Goal: Information Seeking & Learning: Understand process/instructions

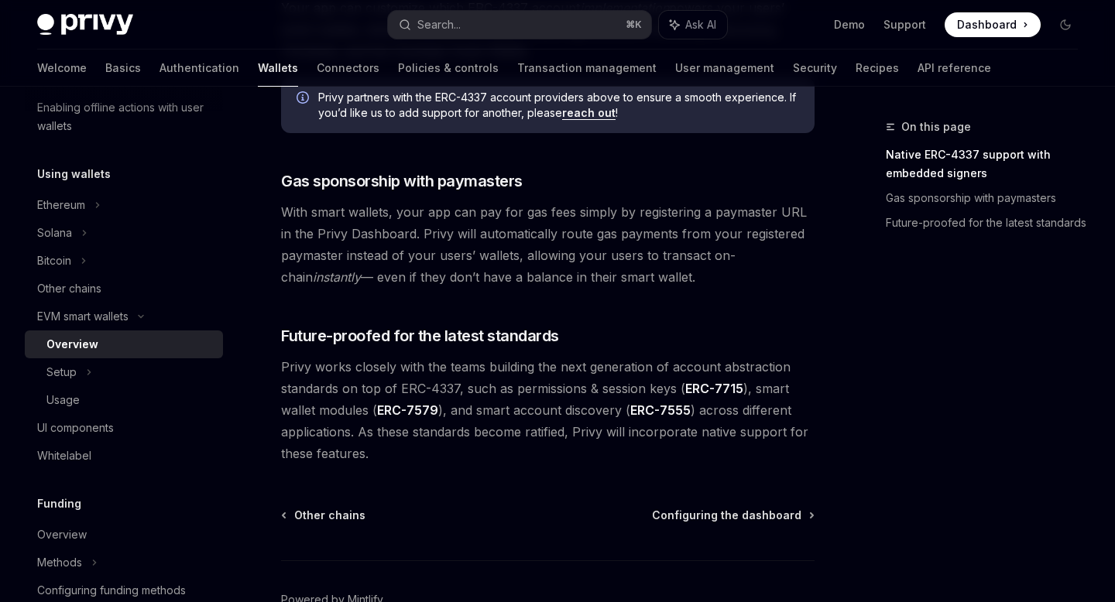
scroll to position [1188, 0]
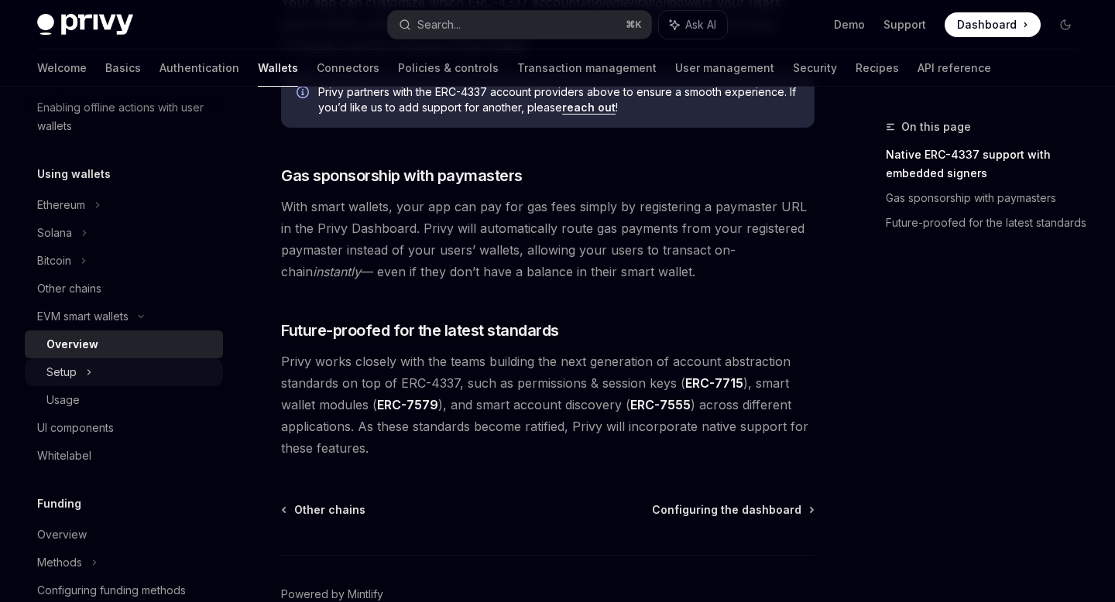
click at [101, 373] on div "Setup" at bounding box center [124, 372] width 198 height 28
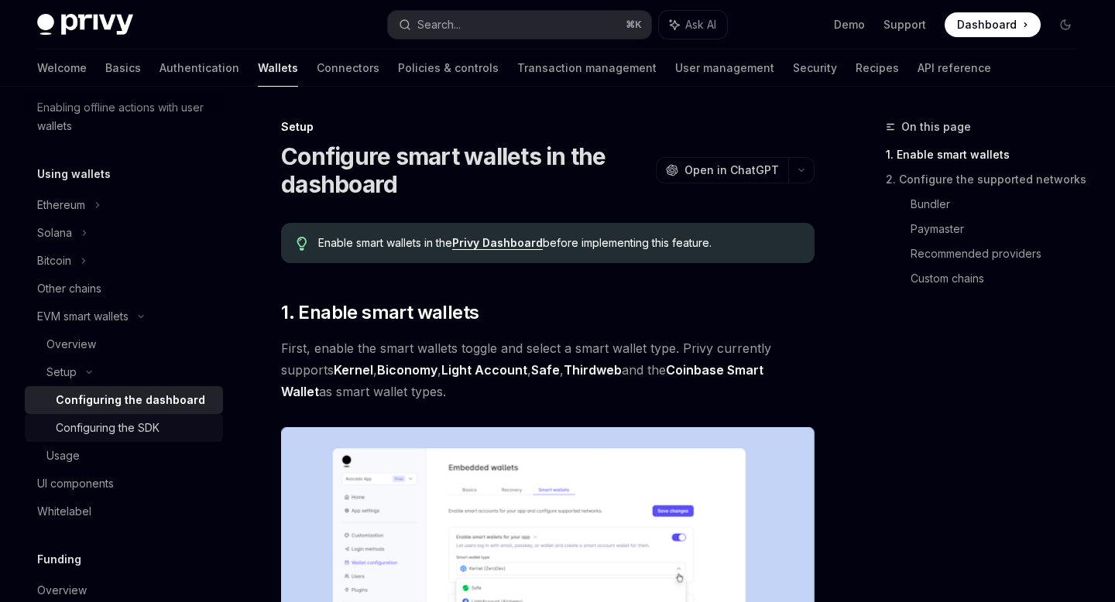
click at [129, 432] on div "Configuring the SDK" at bounding box center [108, 428] width 104 height 19
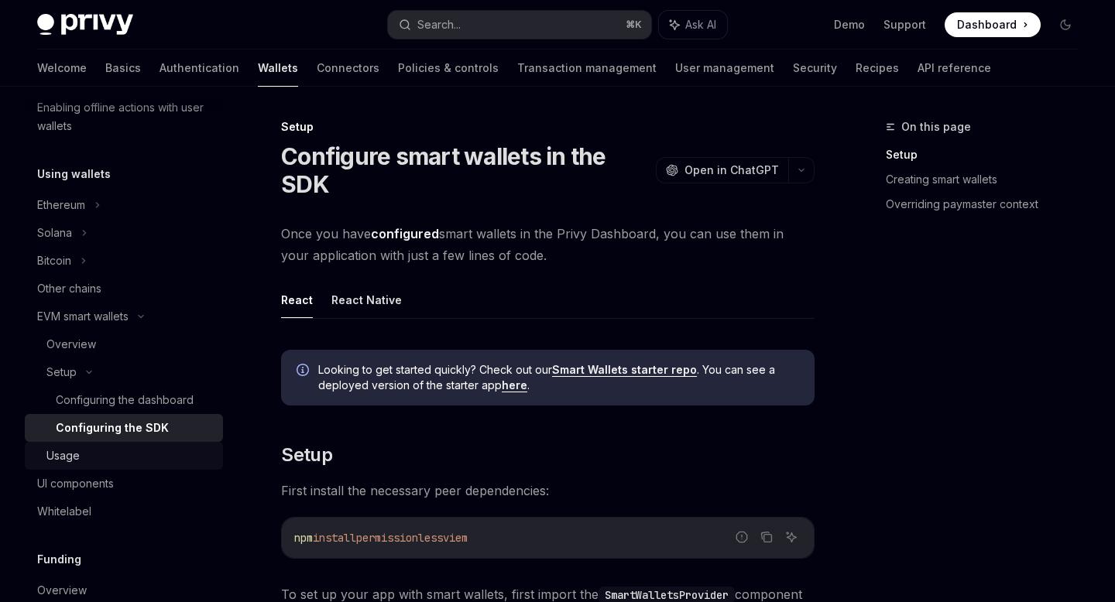
click at [94, 442] on link "Usage" at bounding box center [124, 456] width 198 height 28
type textarea "*"
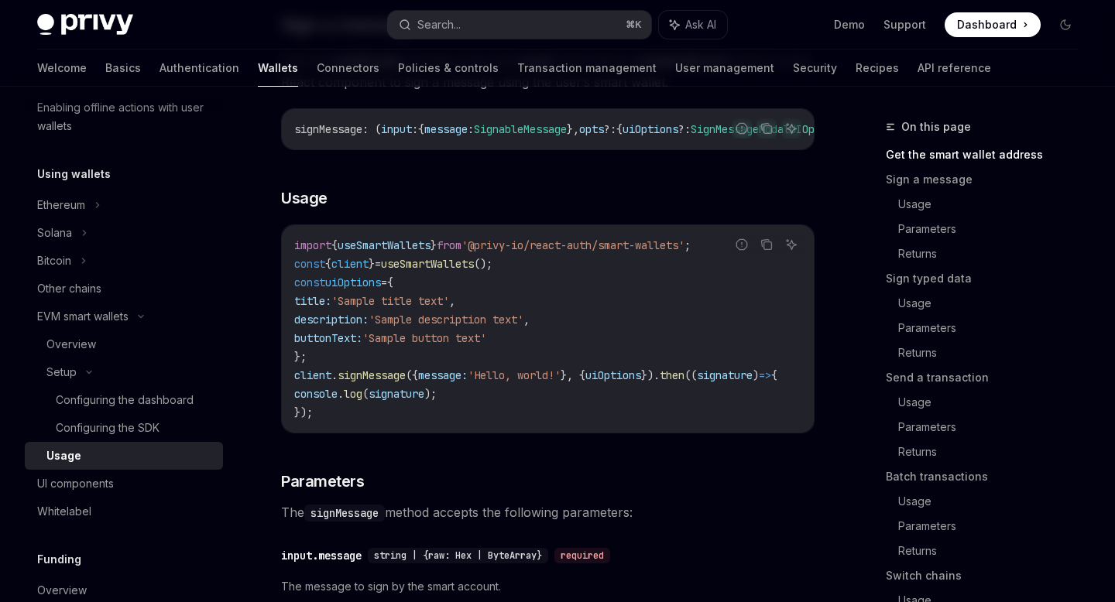
scroll to position [644, 0]
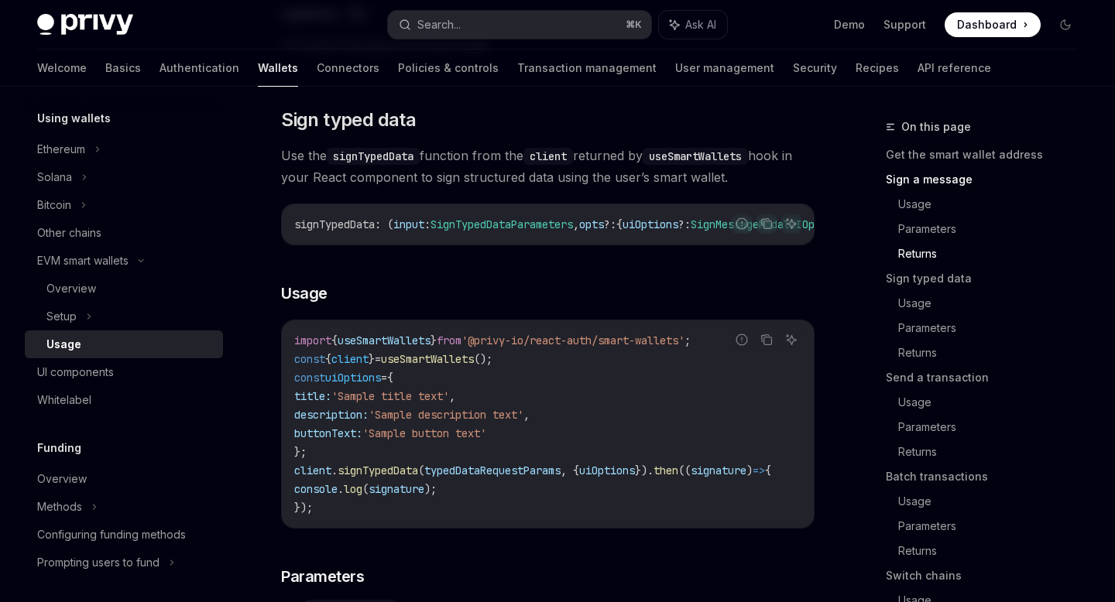
scroll to position [1792, 0]
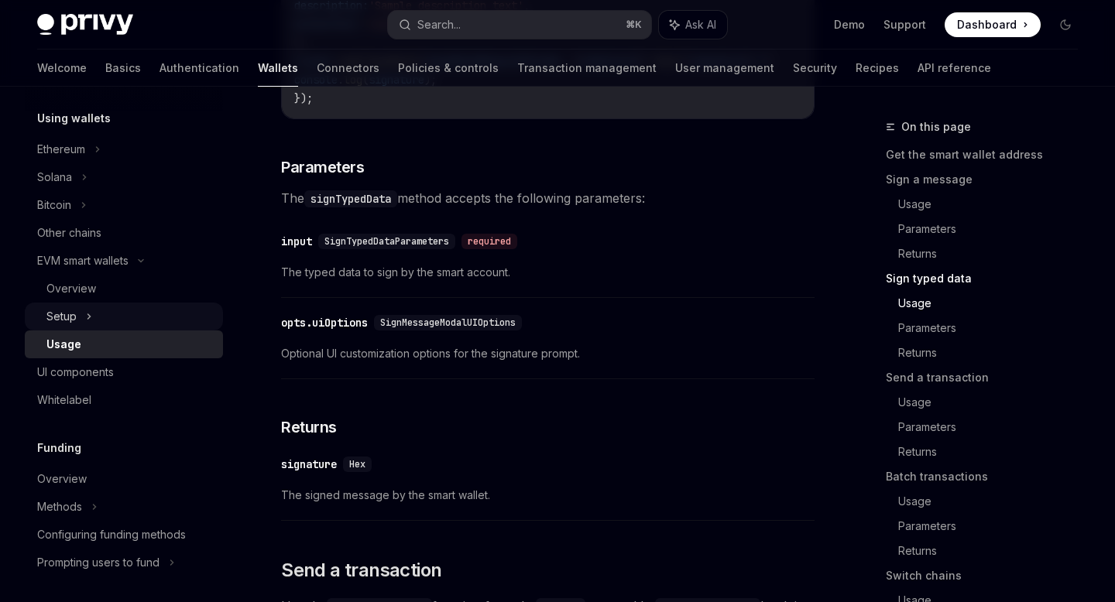
click at [102, 316] on div "Setup" at bounding box center [124, 317] width 198 height 28
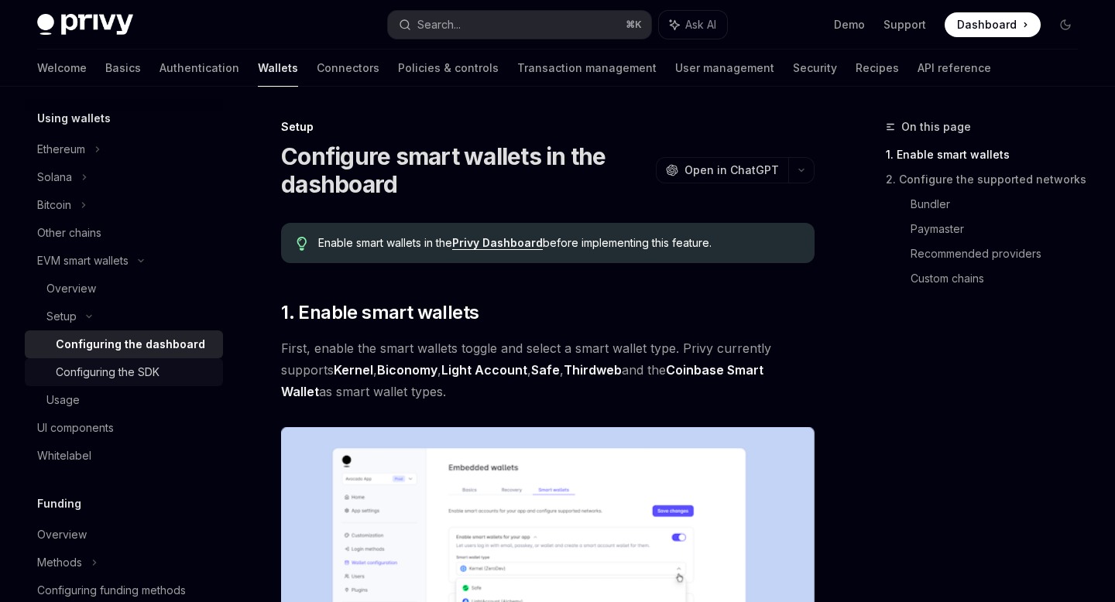
click at [173, 364] on div "Configuring the SDK" at bounding box center [135, 372] width 158 height 19
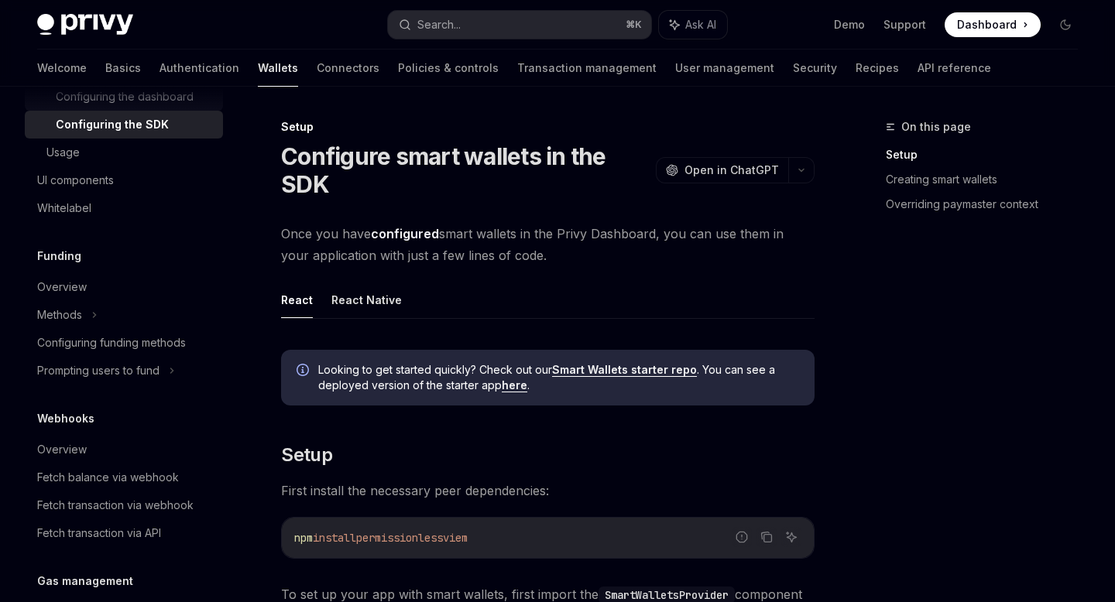
scroll to position [646, 0]
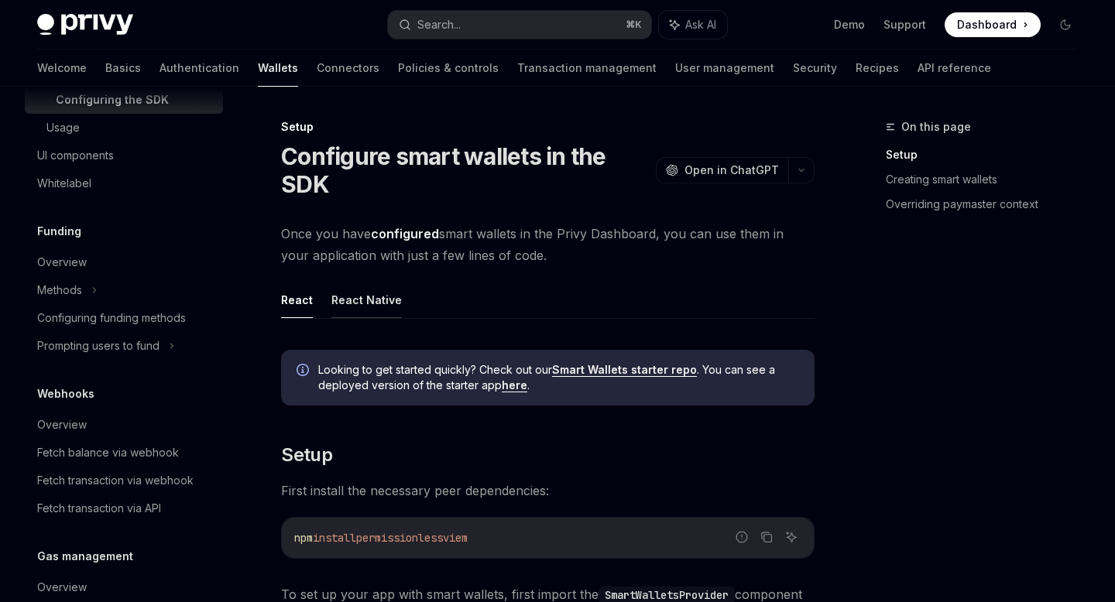
click at [382, 308] on button "React Native" at bounding box center [366, 300] width 70 height 36
type textarea "*"
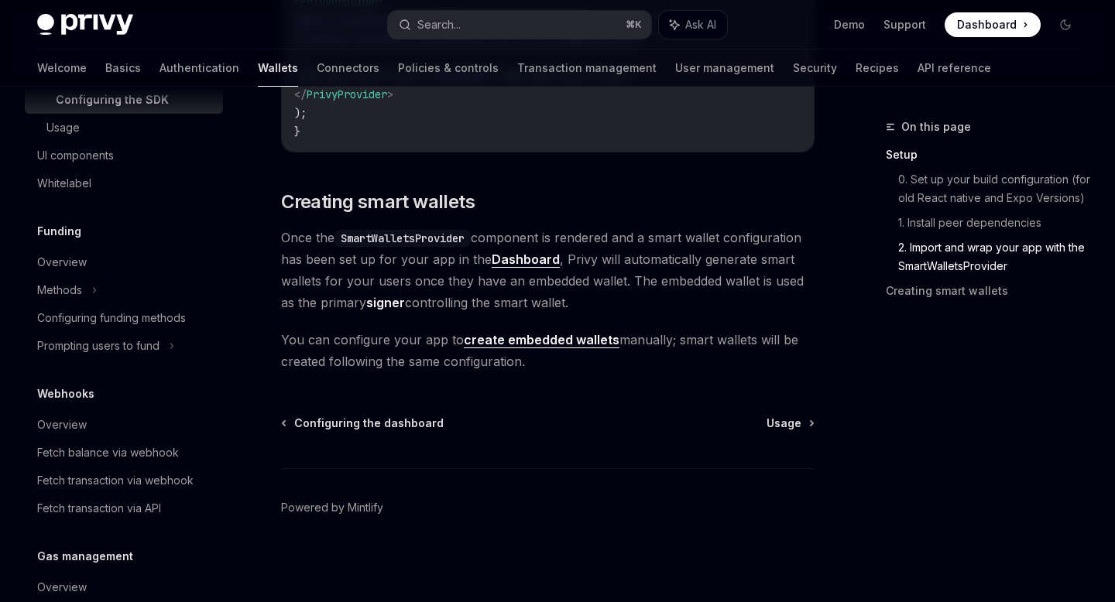
scroll to position [1443, 0]
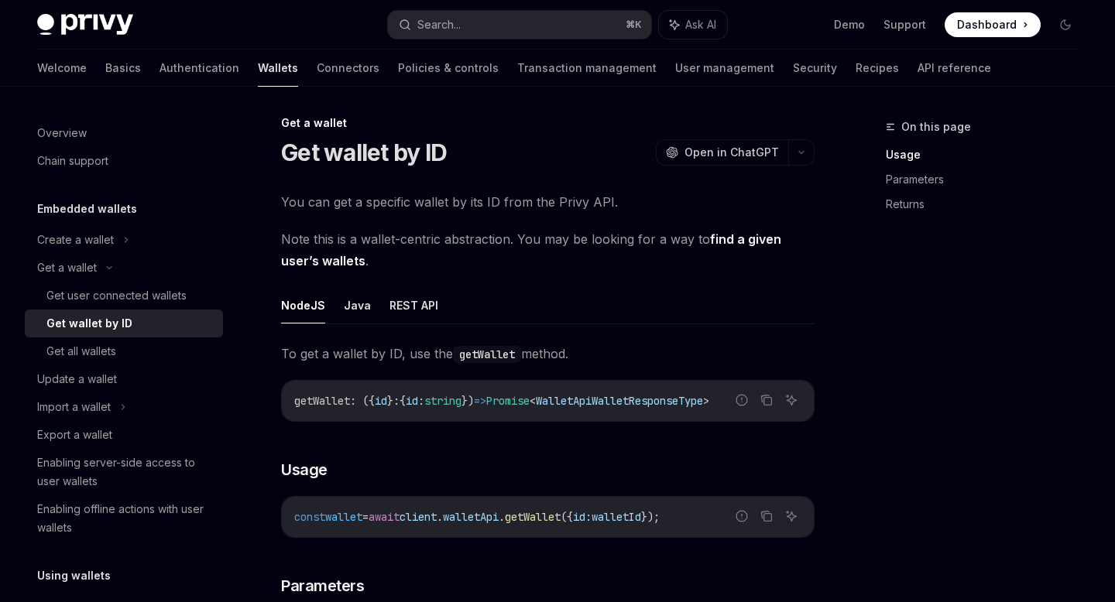
scroll to position [1, 0]
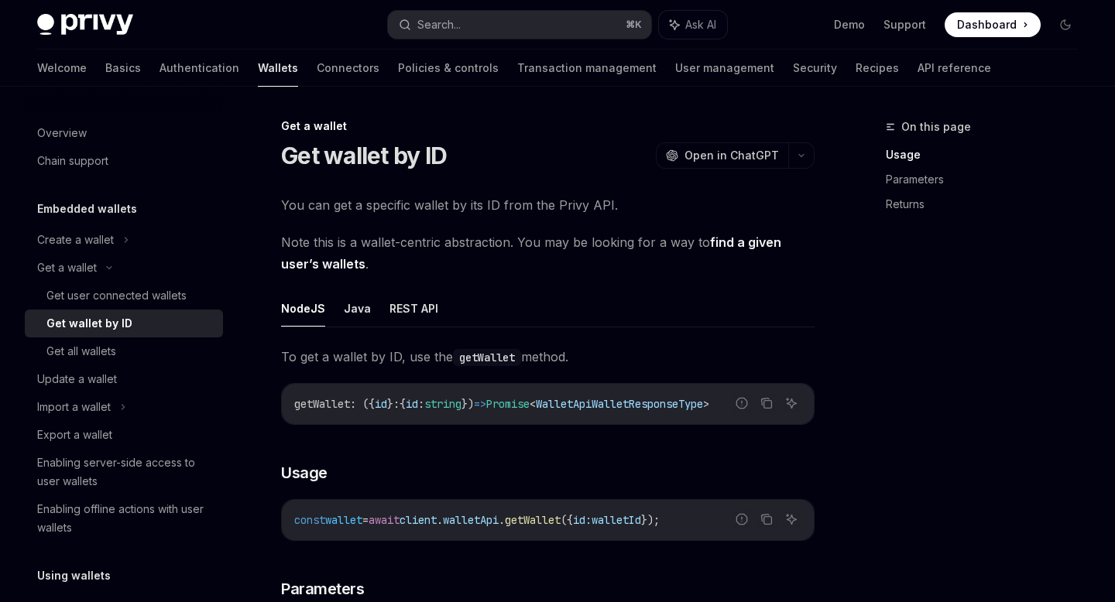
click at [748, 243] on link "find a given user’s wallets" at bounding box center [531, 254] width 500 height 38
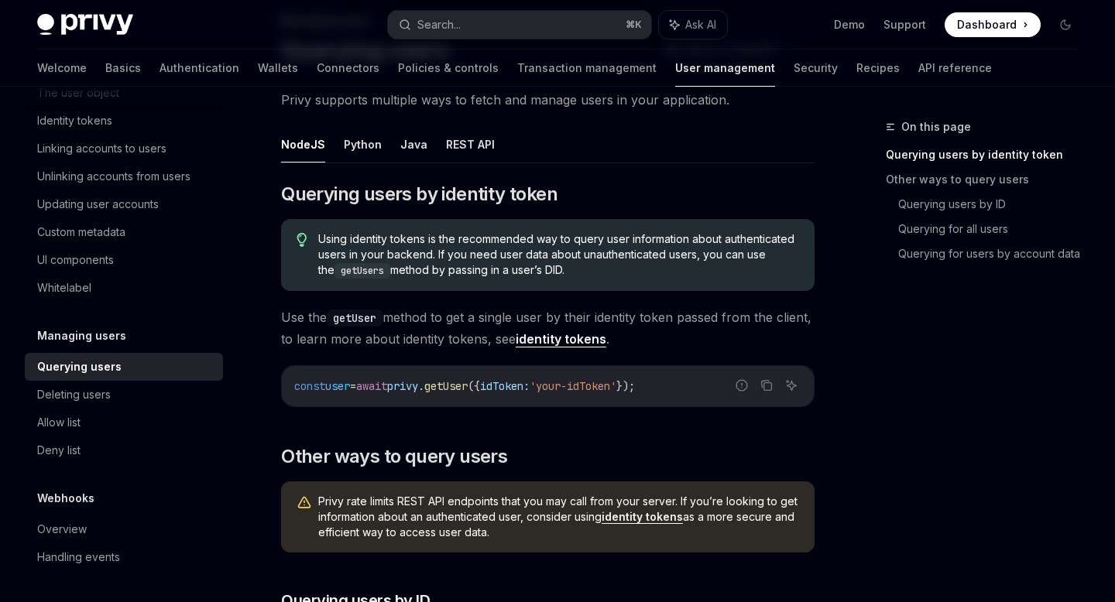
scroll to position [107, 0]
click at [411, 142] on button "Java" at bounding box center [413, 143] width 27 height 36
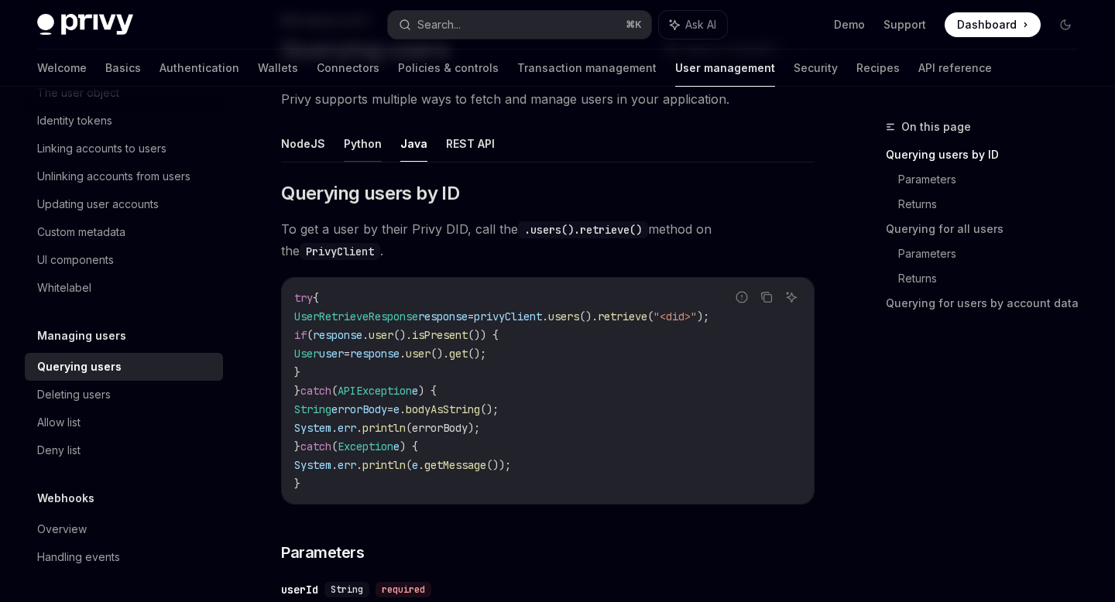
click at [366, 145] on button "Python" at bounding box center [363, 143] width 38 height 36
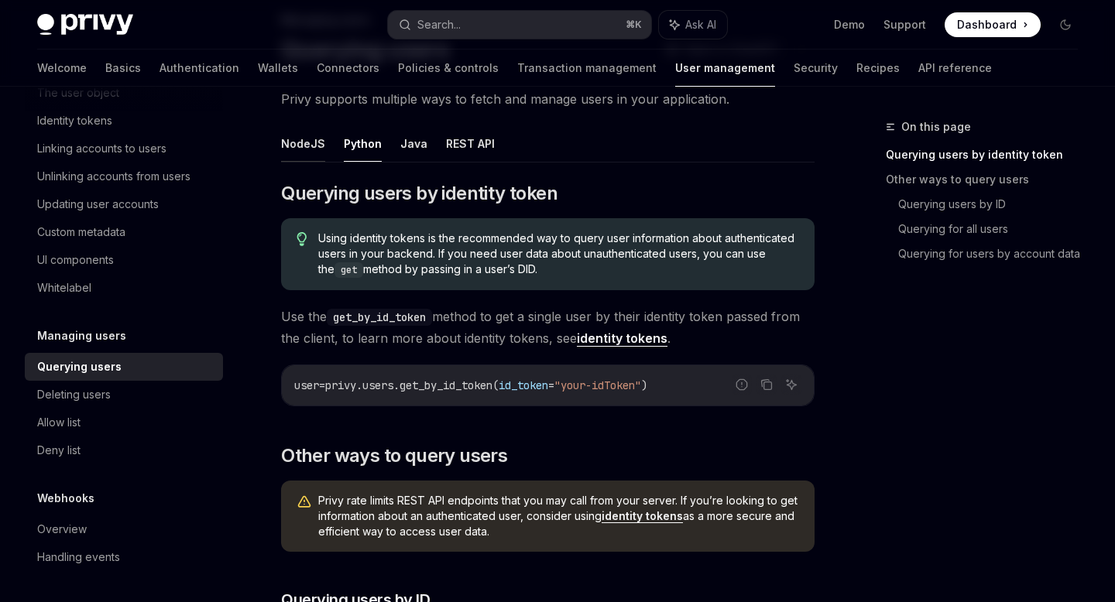
click at [317, 146] on button "NodeJS" at bounding box center [303, 143] width 44 height 36
type textarea "*"
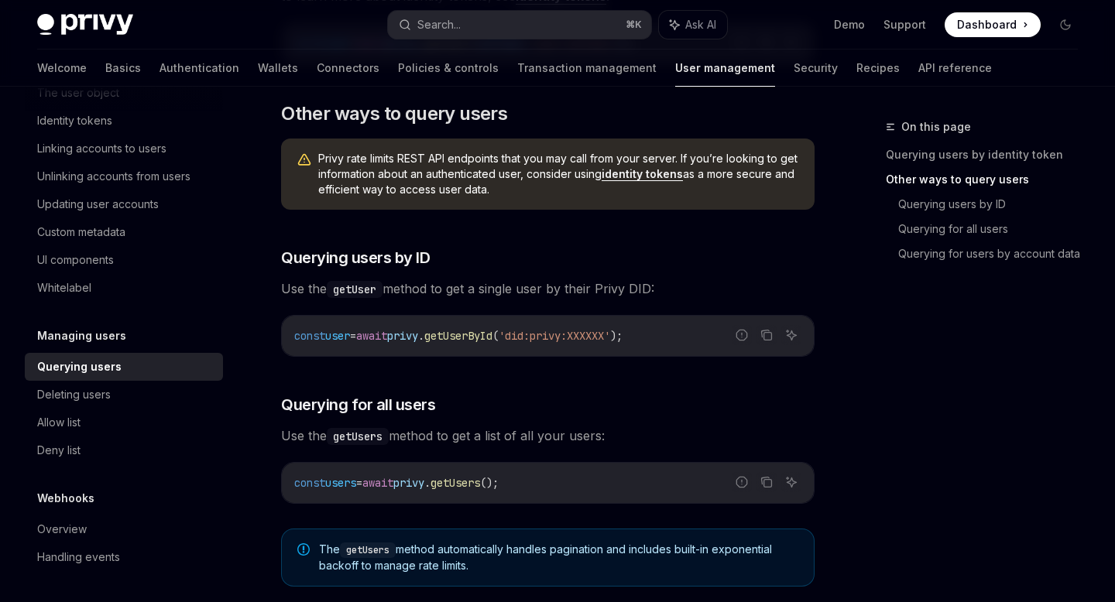
scroll to position [445, 0]
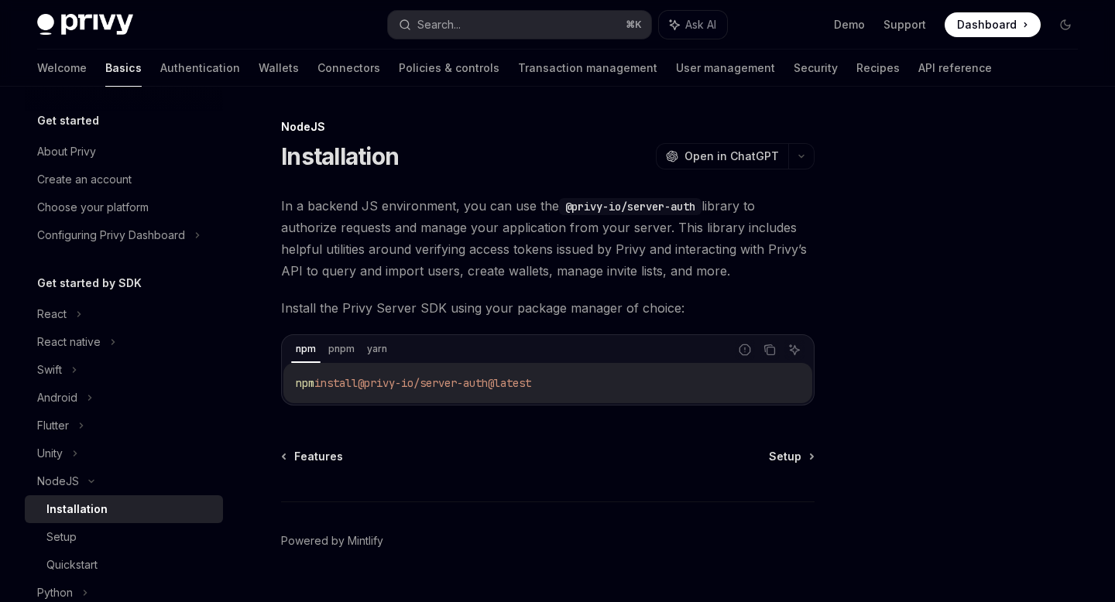
drag, startPoint x: 596, startPoint y: 389, endPoint x: 372, endPoint y: 389, distance: 223.7
click at [372, 389] on code "npm install @privy-io/server-auth@latest" at bounding box center [548, 383] width 504 height 19
copy span "@privy-io/server-auth@latest"
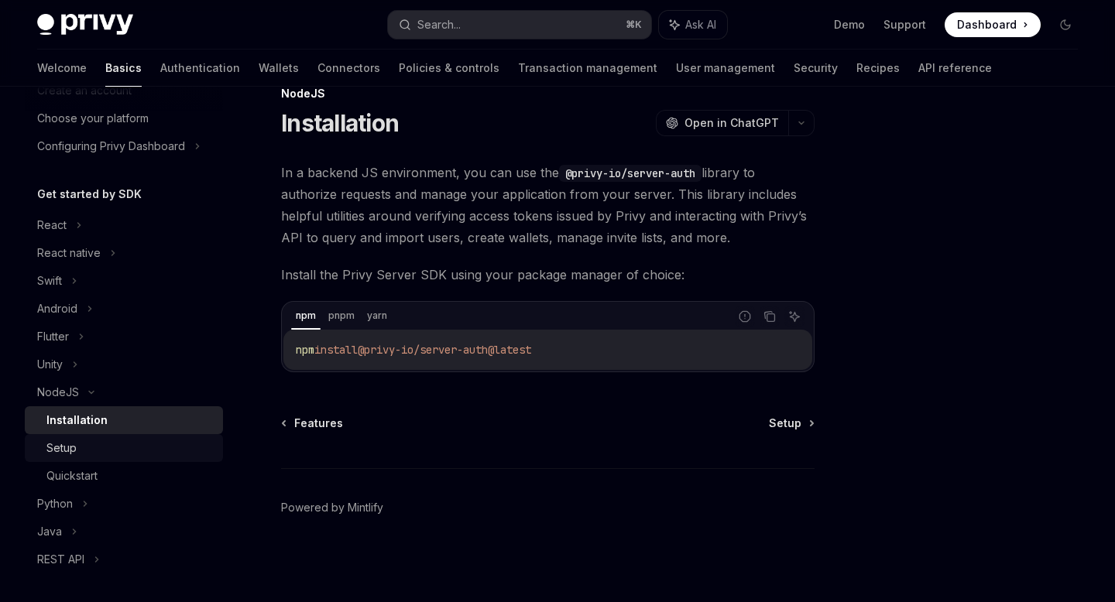
scroll to position [108, 0]
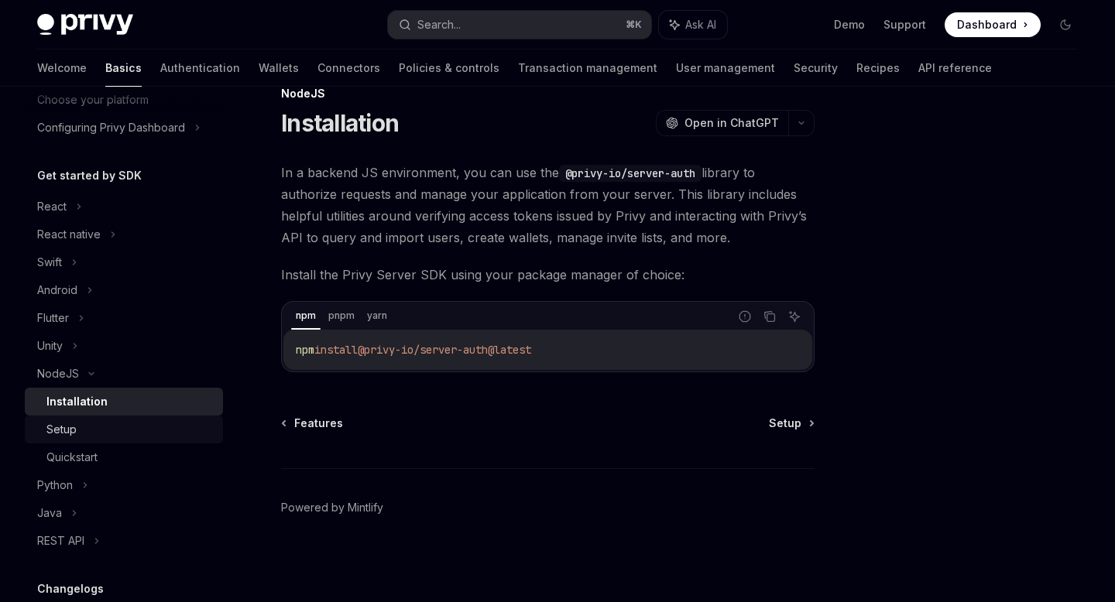
click at [127, 427] on div "Setup" at bounding box center [129, 429] width 167 height 19
type textarea "*"
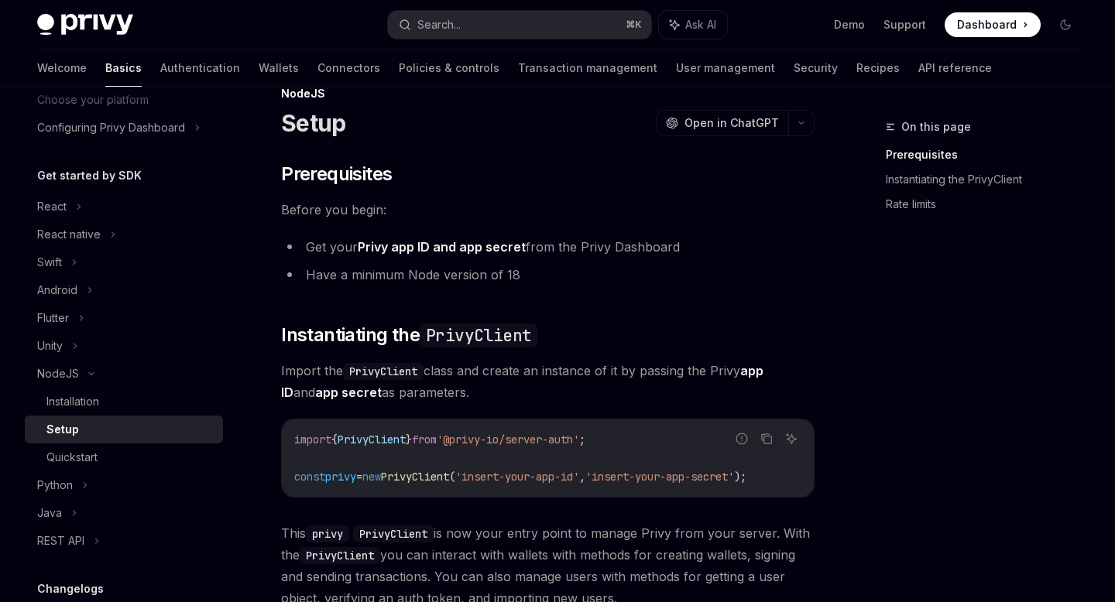
click at [406, 444] on span "PrivyClient" at bounding box center [371, 440] width 68 height 14
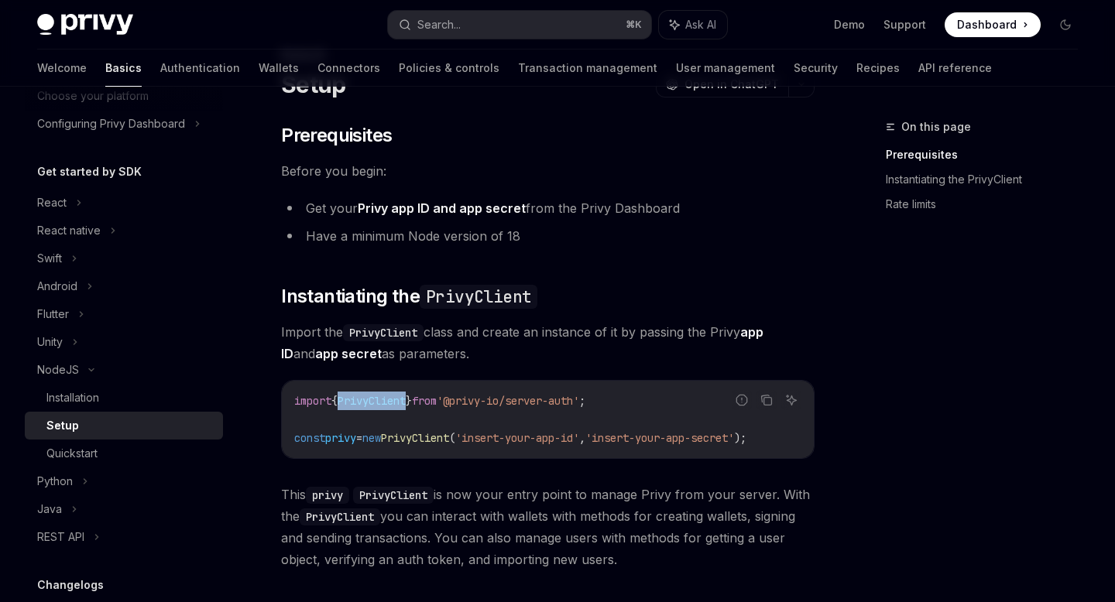
scroll to position [59, 0]
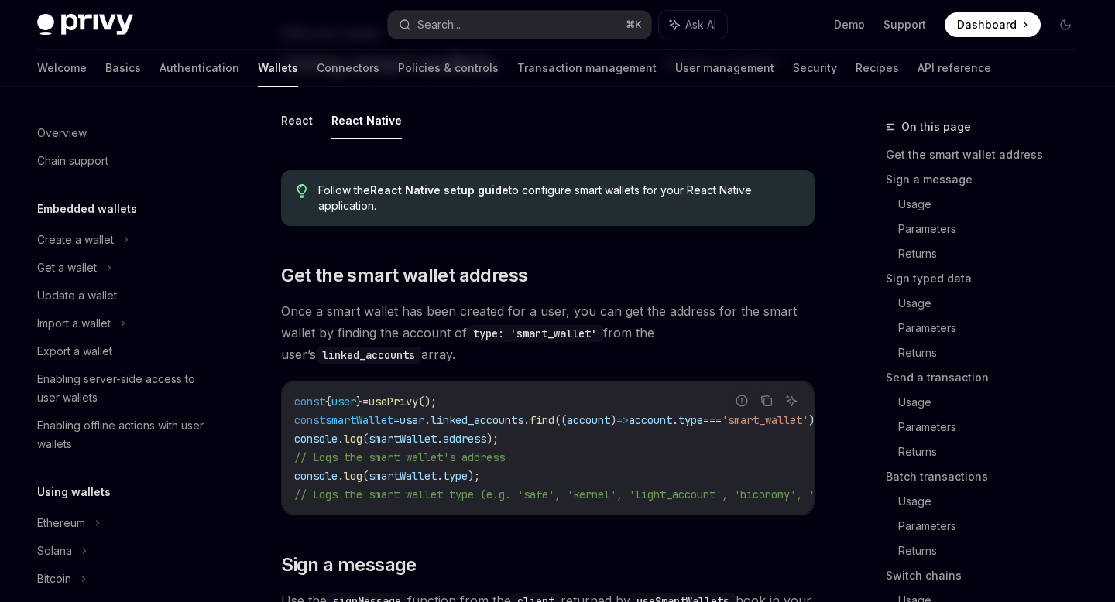
scroll to position [374, 0]
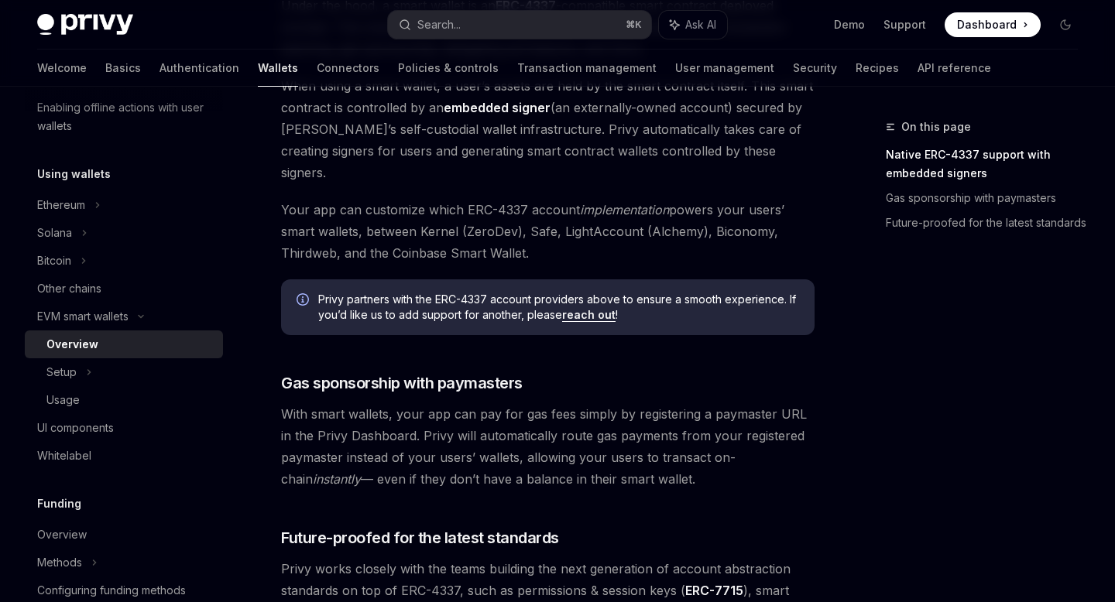
scroll to position [1207, 0]
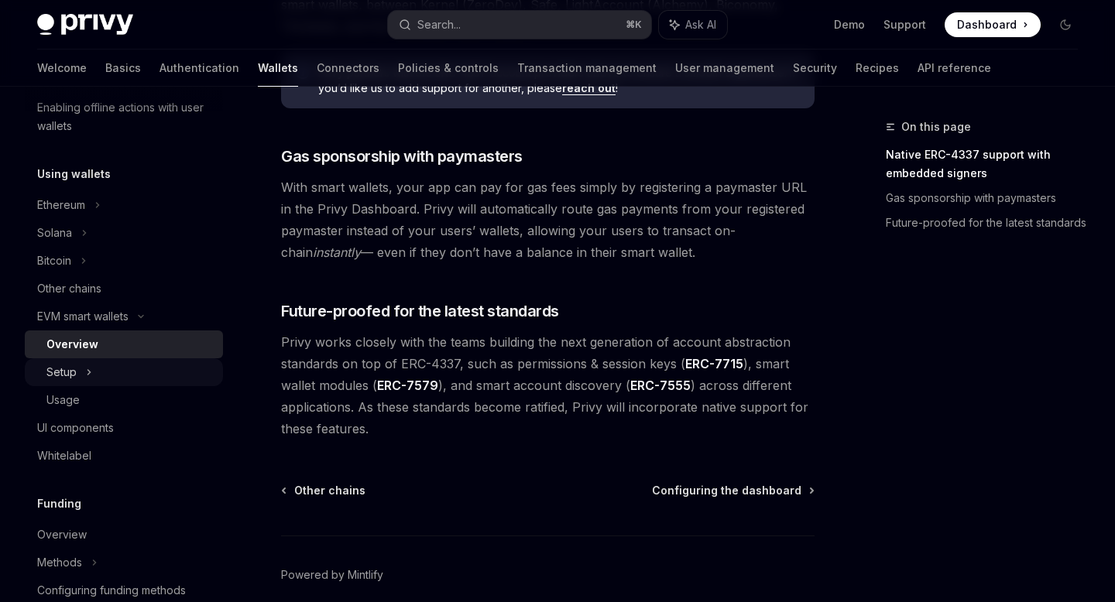
click at [127, 366] on div "Setup" at bounding box center [124, 372] width 198 height 28
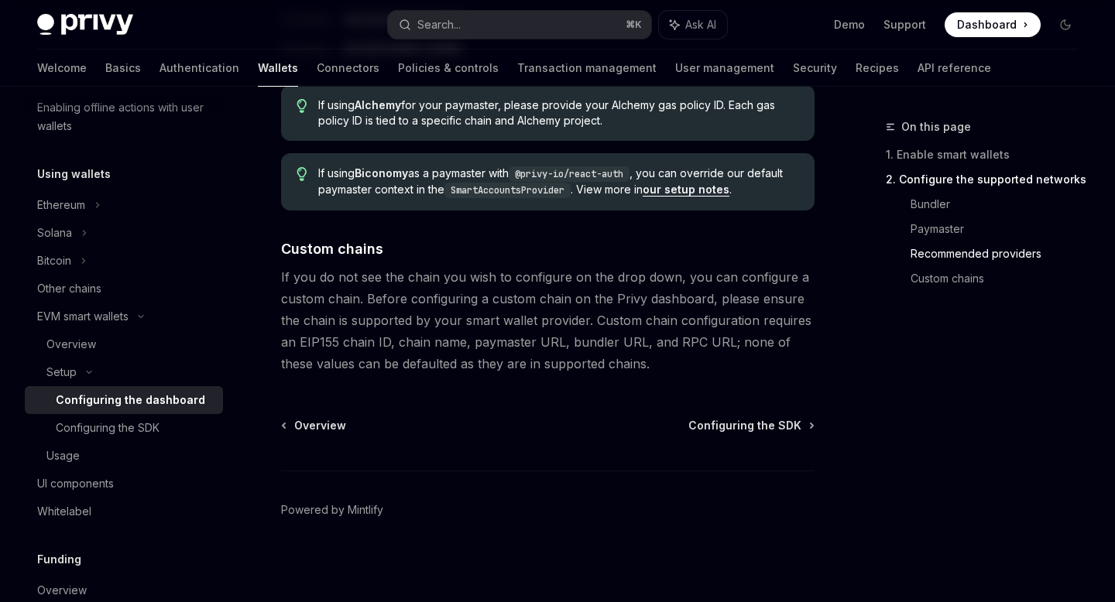
scroll to position [2141, 0]
click at [149, 437] on div "Configuring the SDK" at bounding box center [108, 428] width 104 height 19
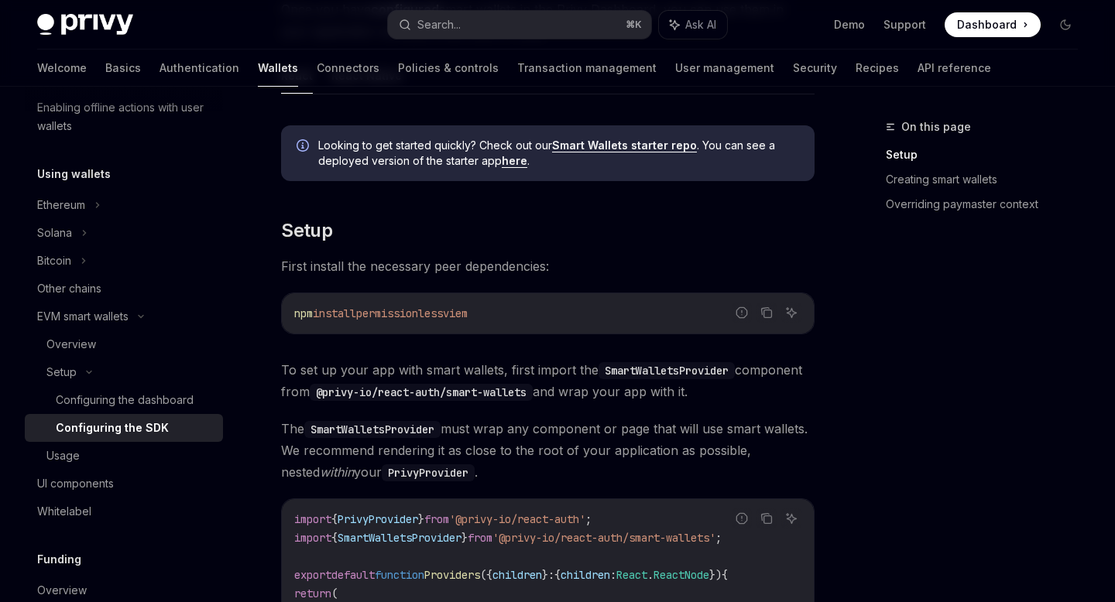
scroll to position [185, 0]
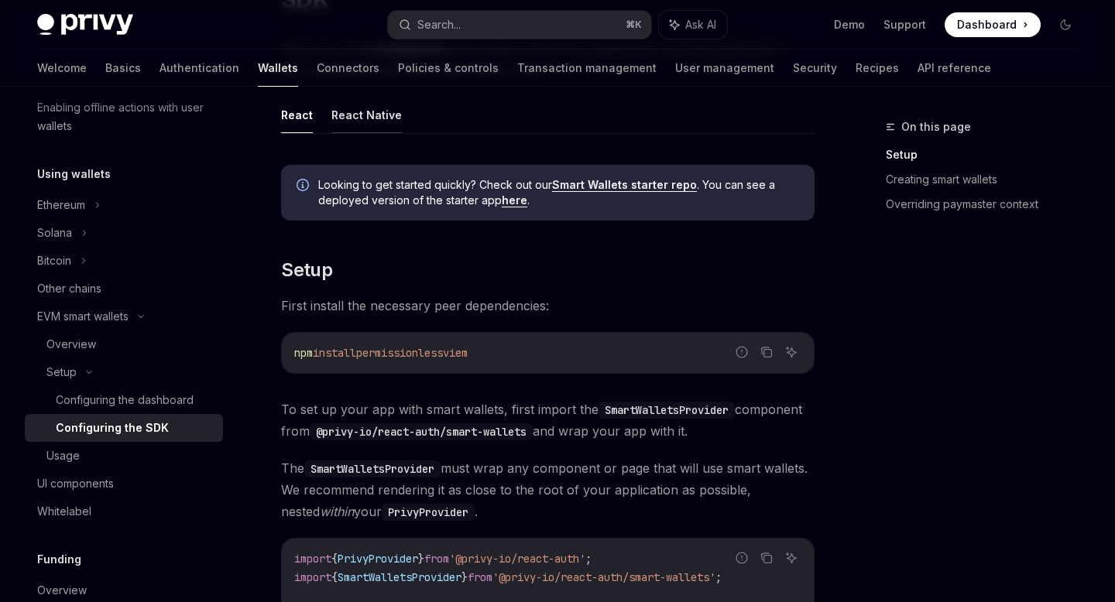
click at [378, 124] on button "React Native" at bounding box center [366, 115] width 70 height 36
type textarea "*"
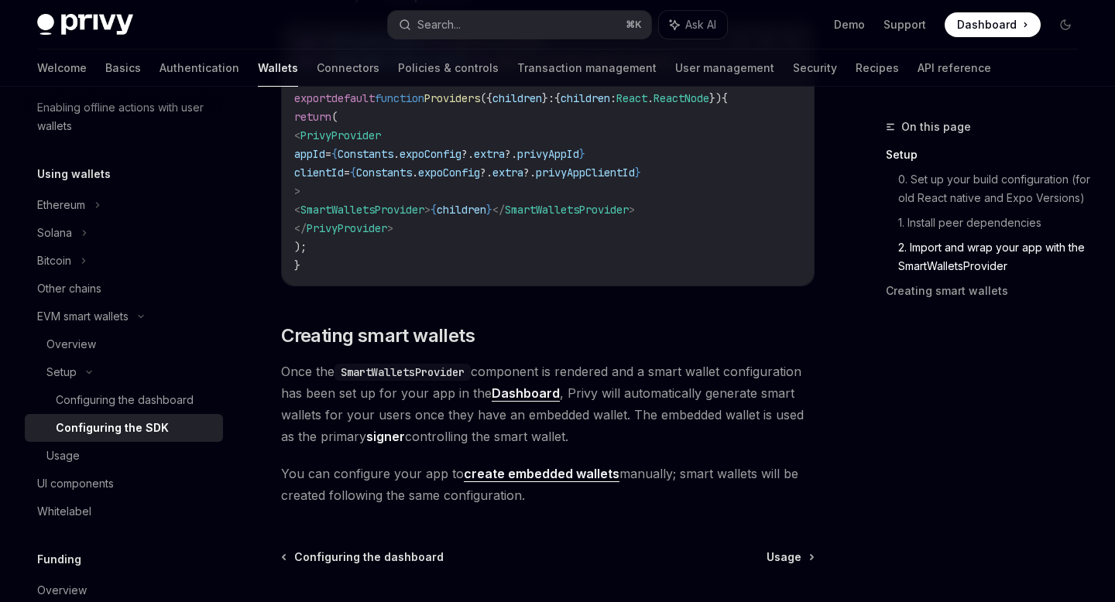
scroll to position [1297, 0]
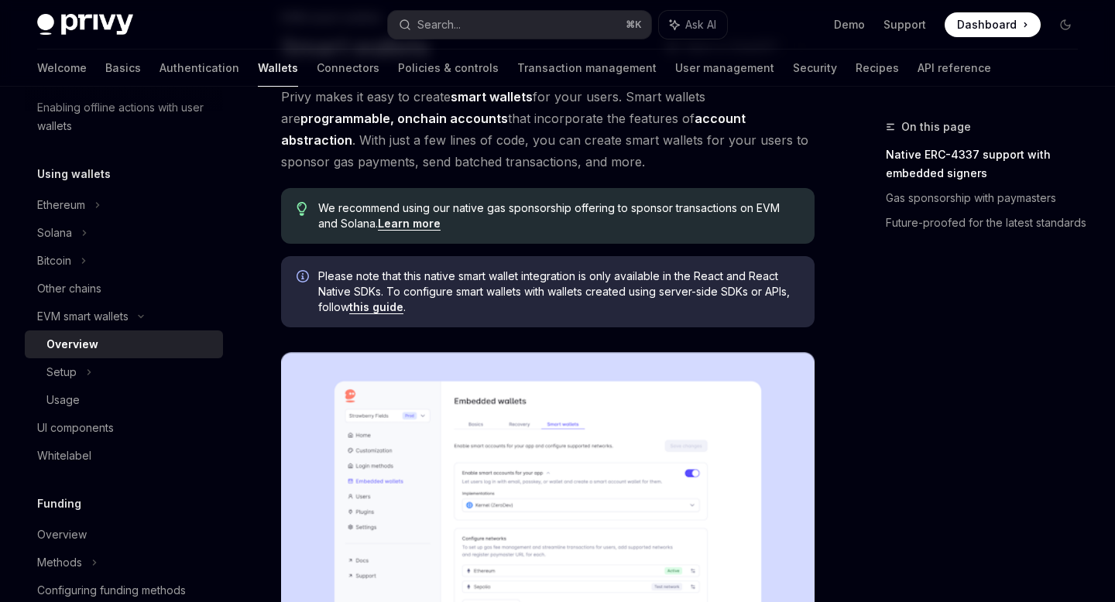
scroll to position [50, 0]
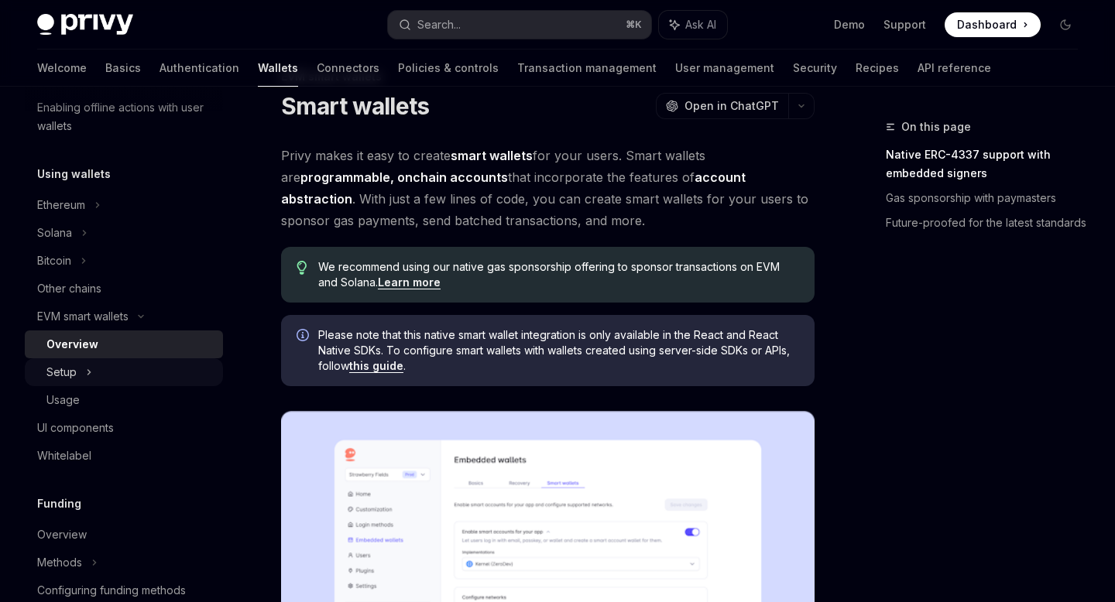
click at [109, 375] on div "Setup" at bounding box center [124, 372] width 198 height 28
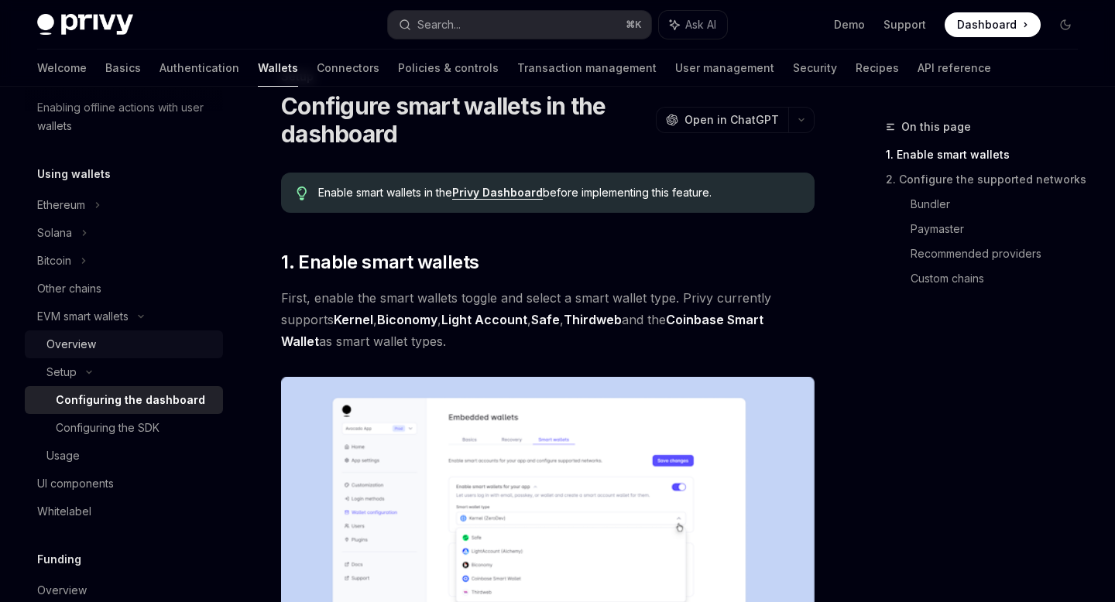
click at [100, 346] on div "Overview" at bounding box center [129, 344] width 167 height 19
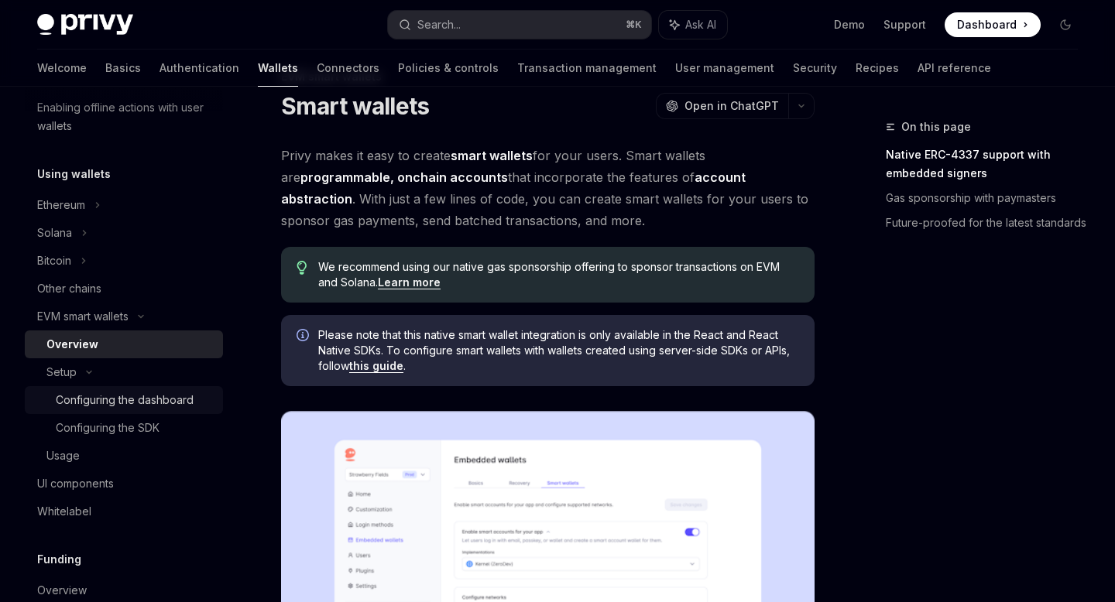
click at [110, 408] on div "Configuring the dashboard" at bounding box center [125, 400] width 138 height 19
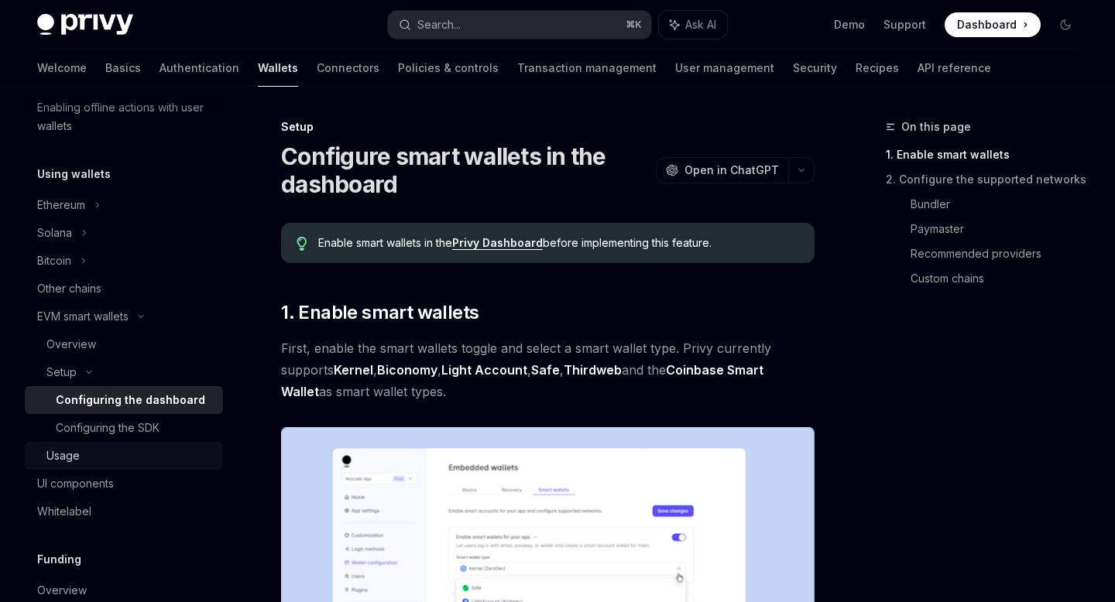
click at [171, 447] on div "Usage" at bounding box center [129, 456] width 167 height 19
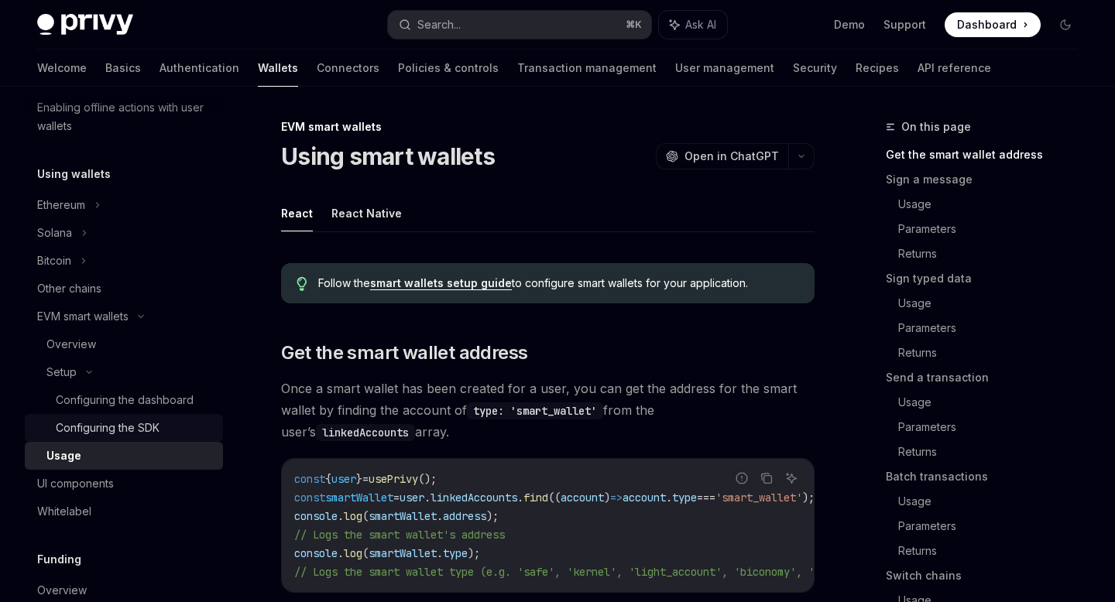
click at [173, 433] on div "Configuring the SDK" at bounding box center [135, 428] width 158 height 19
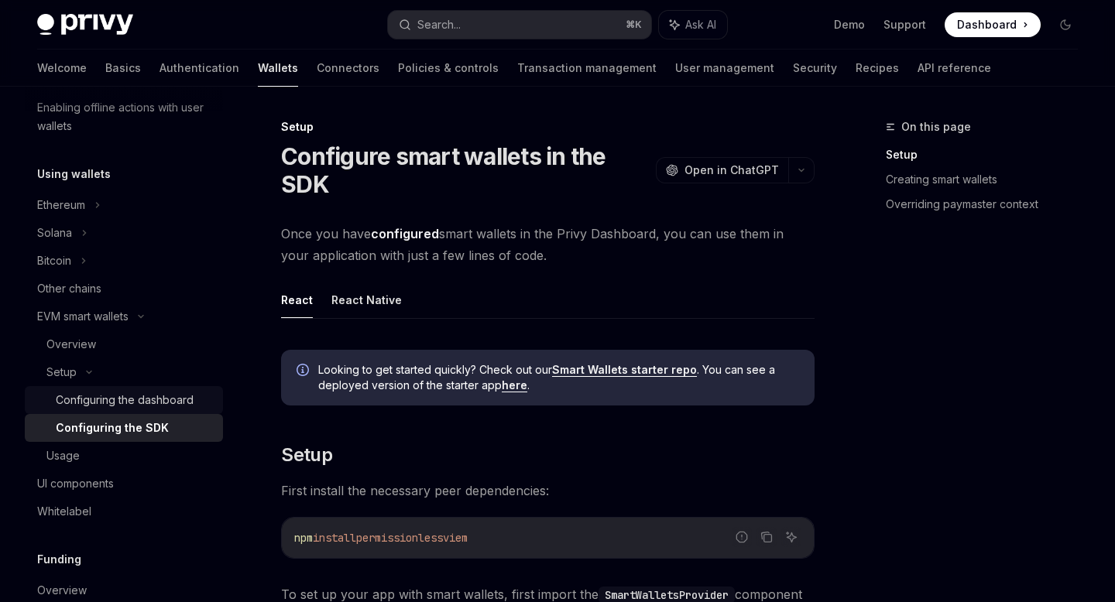
click at [138, 387] on link "Configuring the dashboard" at bounding box center [124, 400] width 198 height 28
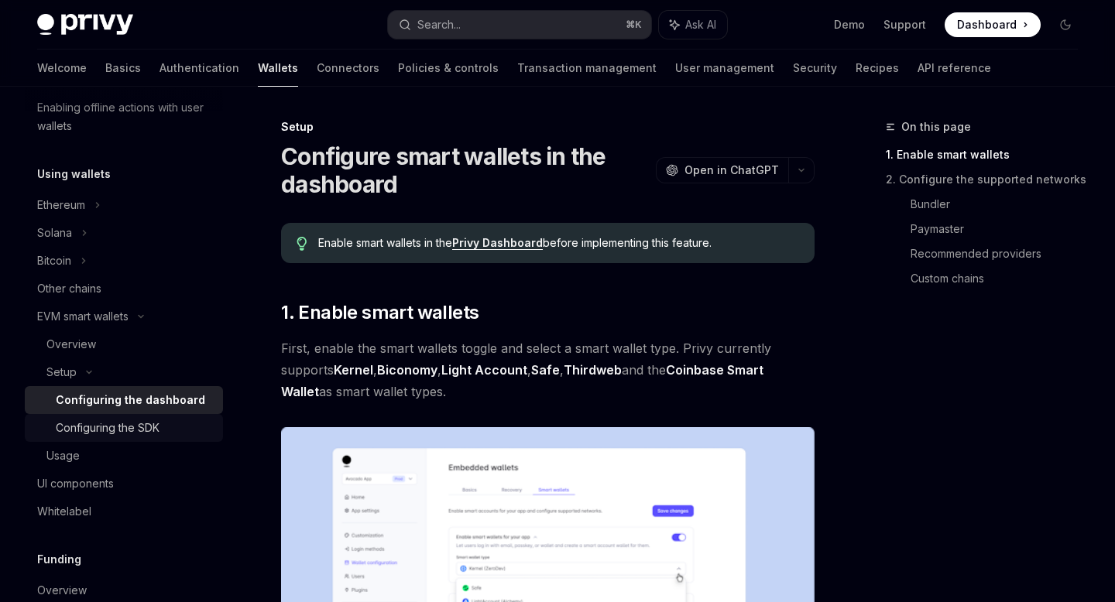
click at [139, 426] on div "Configuring the SDK" at bounding box center [108, 428] width 104 height 19
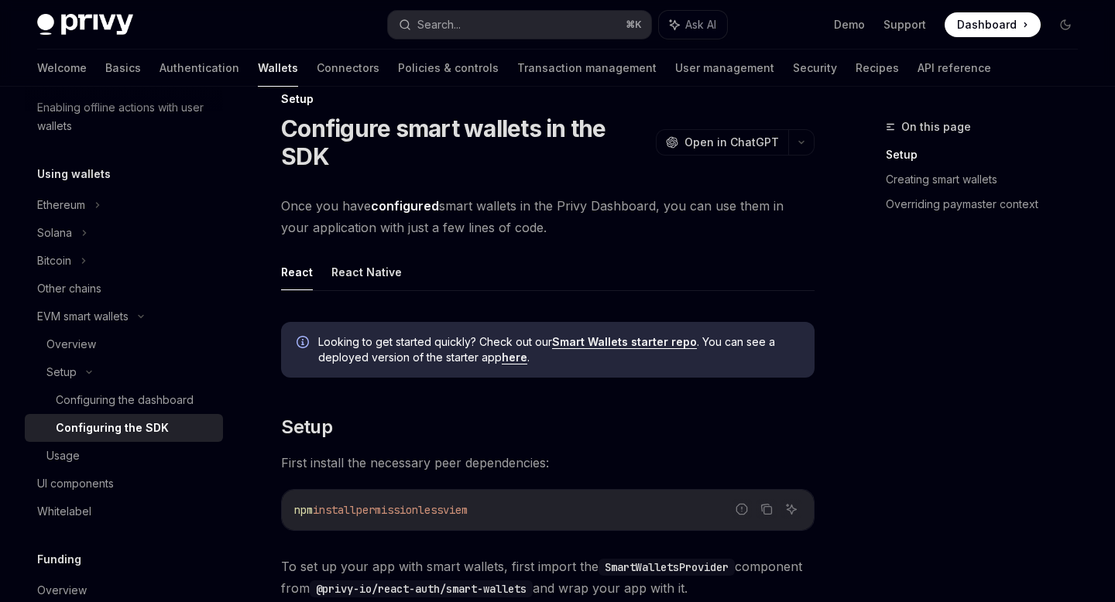
scroll to position [12, 0]
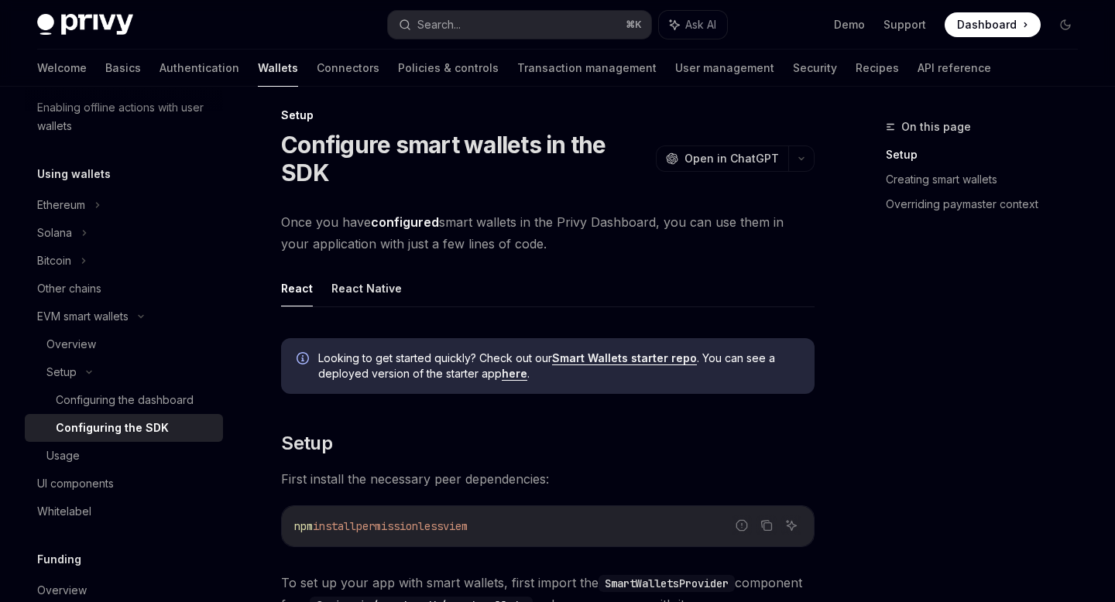
click at [378, 277] on button "React Native" at bounding box center [366, 288] width 70 height 36
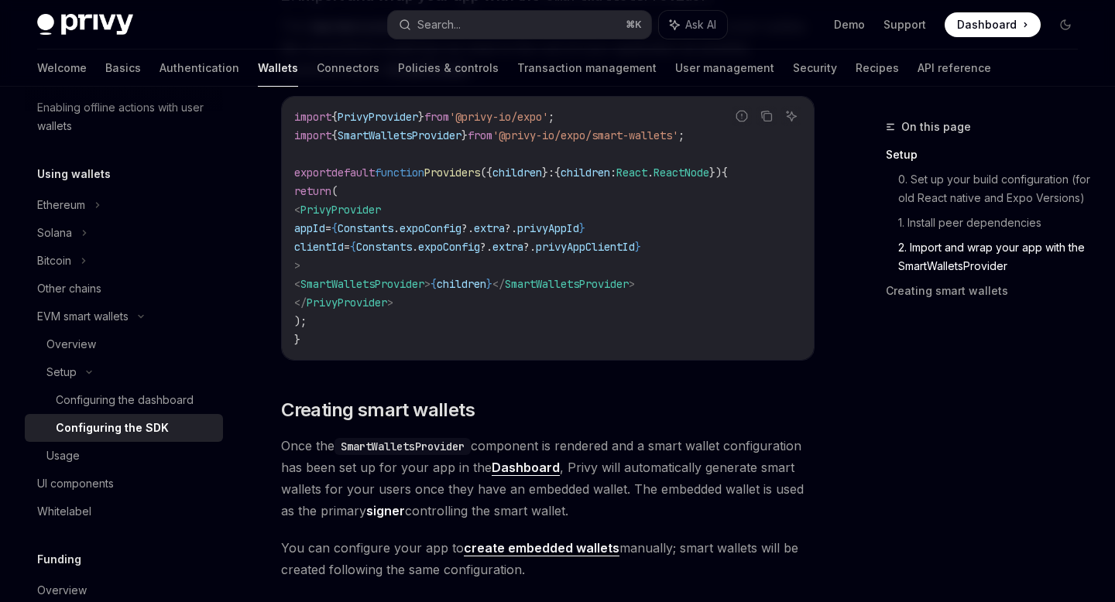
scroll to position [1365, 0]
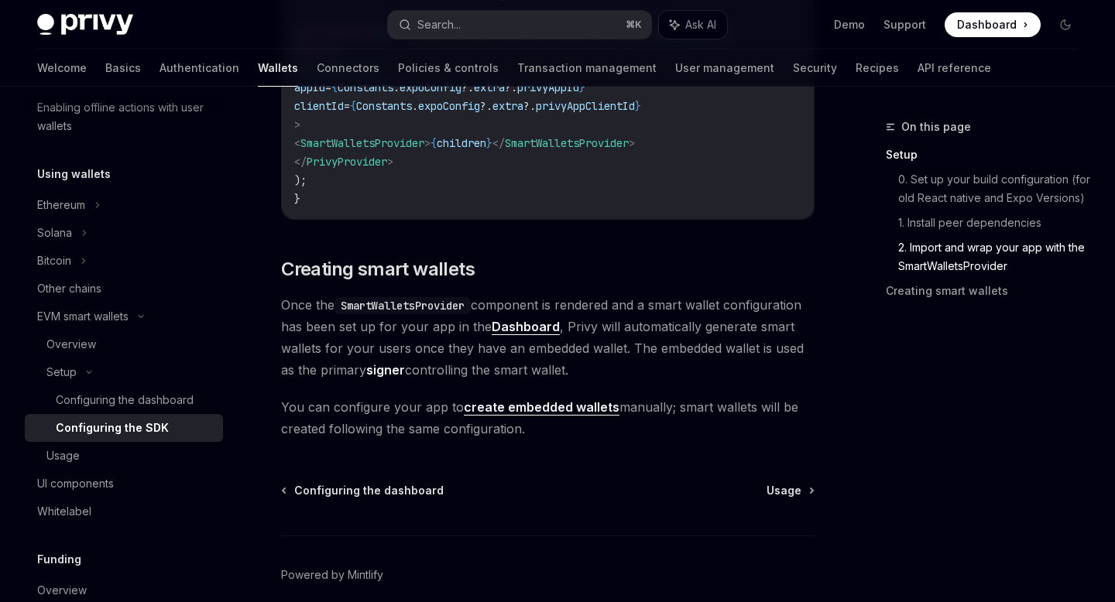
click at [487, 416] on link "create embedded wallets" at bounding box center [542, 407] width 156 height 16
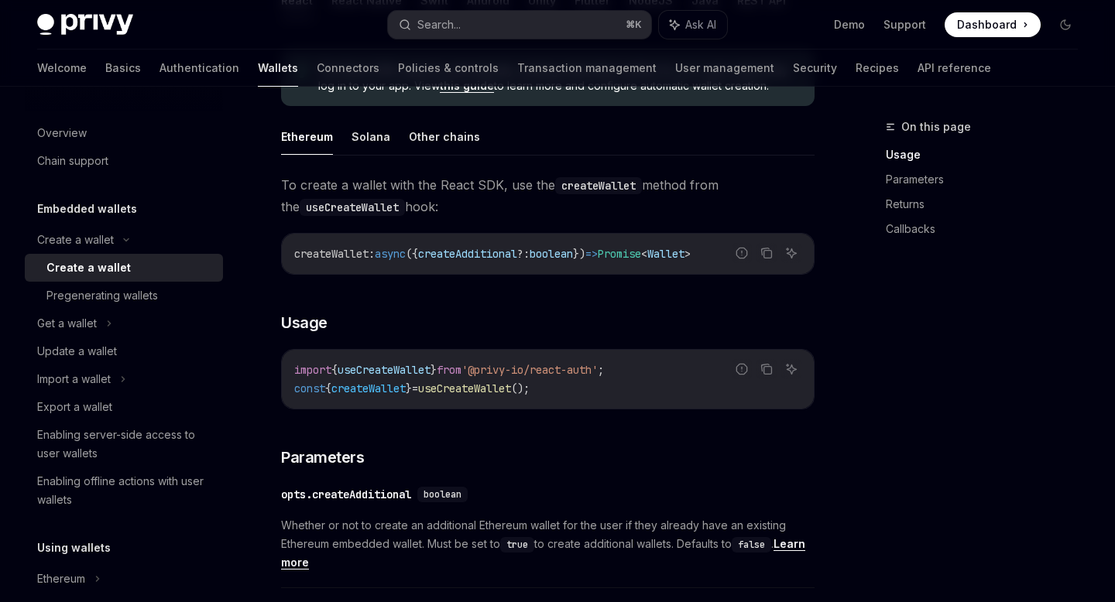
scroll to position [179, 0]
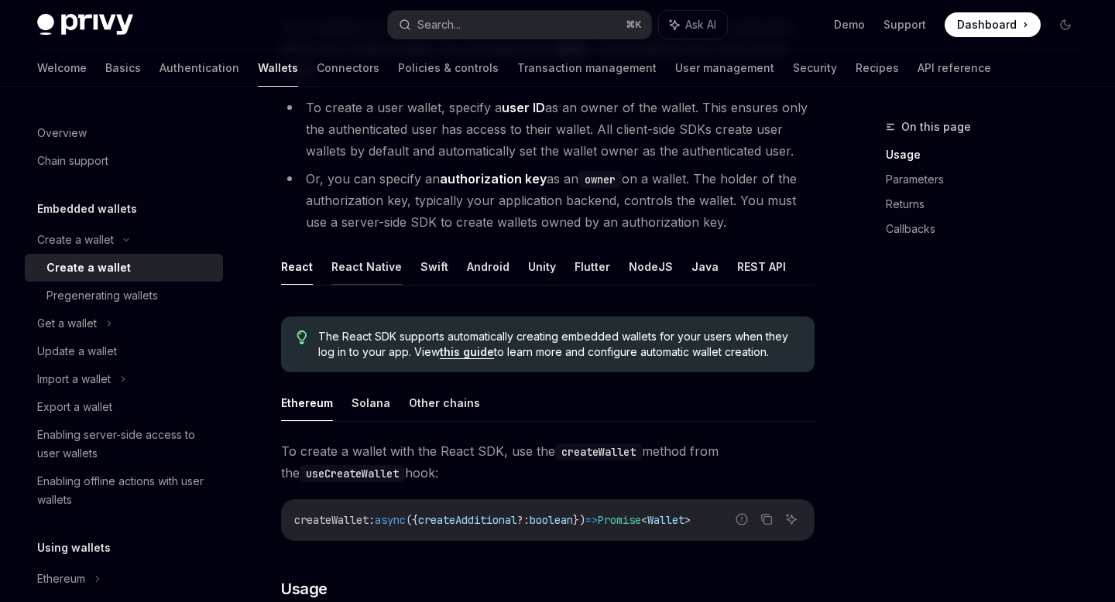
click at [382, 269] on button "React Native" at bounding box center [366, 266] width 70 height 36
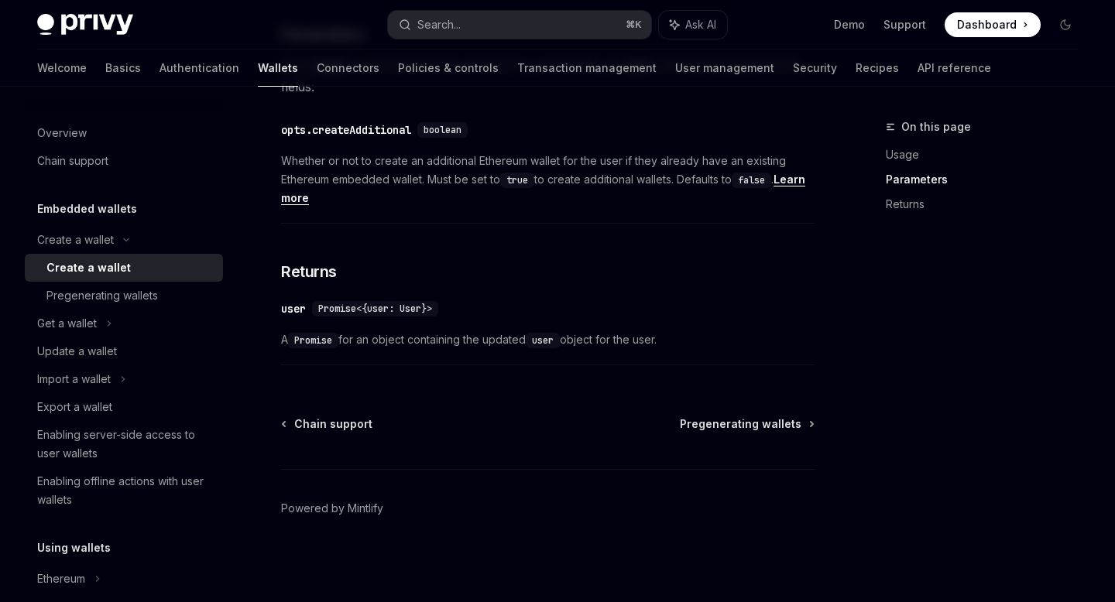
scroll to position [869, 0]
click at [145, 291] on div "Pregenerating wallets" at bounding box center [101, 295] width 111 height 19
type textarea "*"
